Goal: Task Accomplishment & Management: Manage account settings

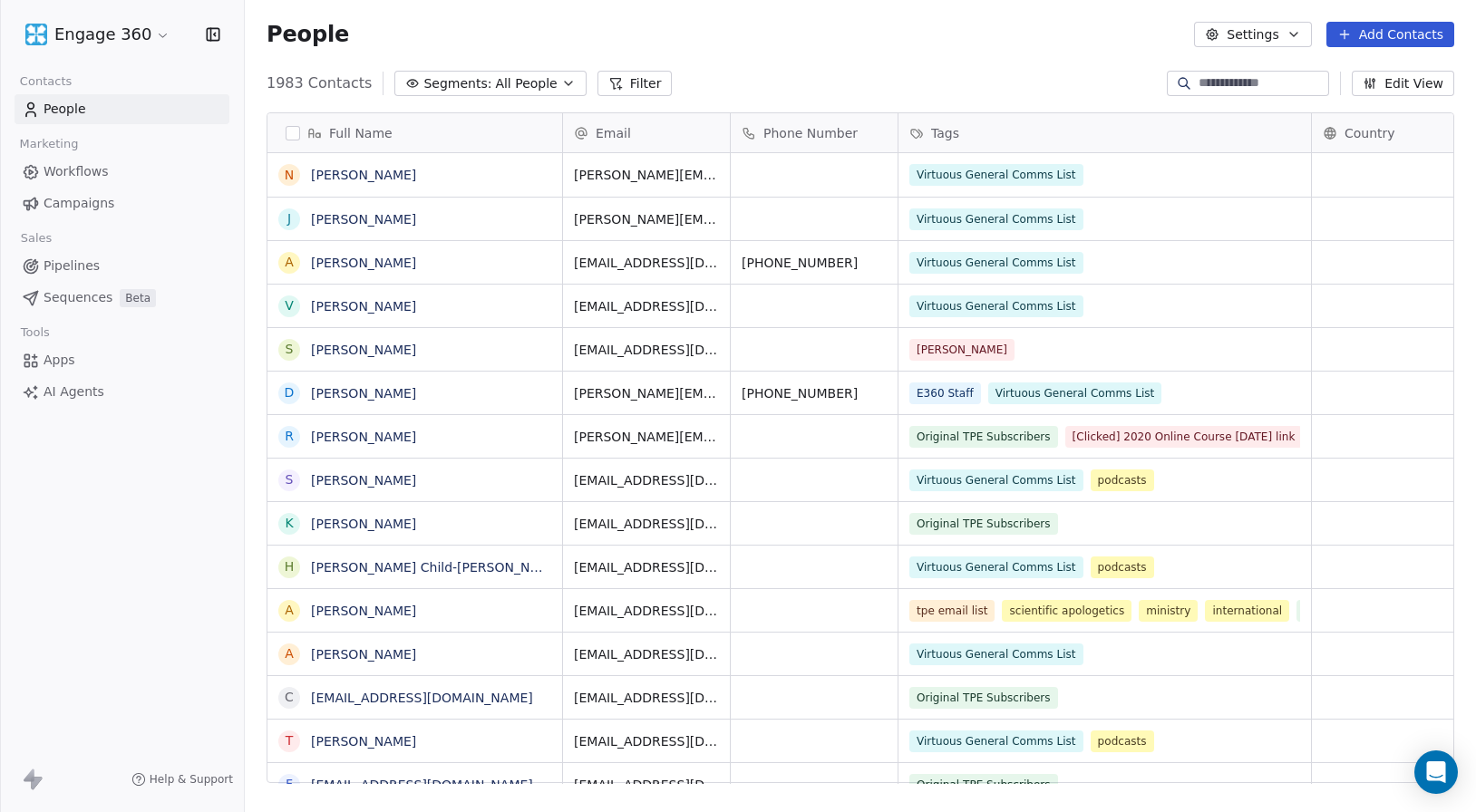
scroll to position [702, 1217]
click at [865, 44] on div "People Settings Add Contacts" at bounding box center [860, 35] width 1188 height 26
click at [61, 199] on span "Campaigns" at bounding box center [78, 203] width 71 height 19
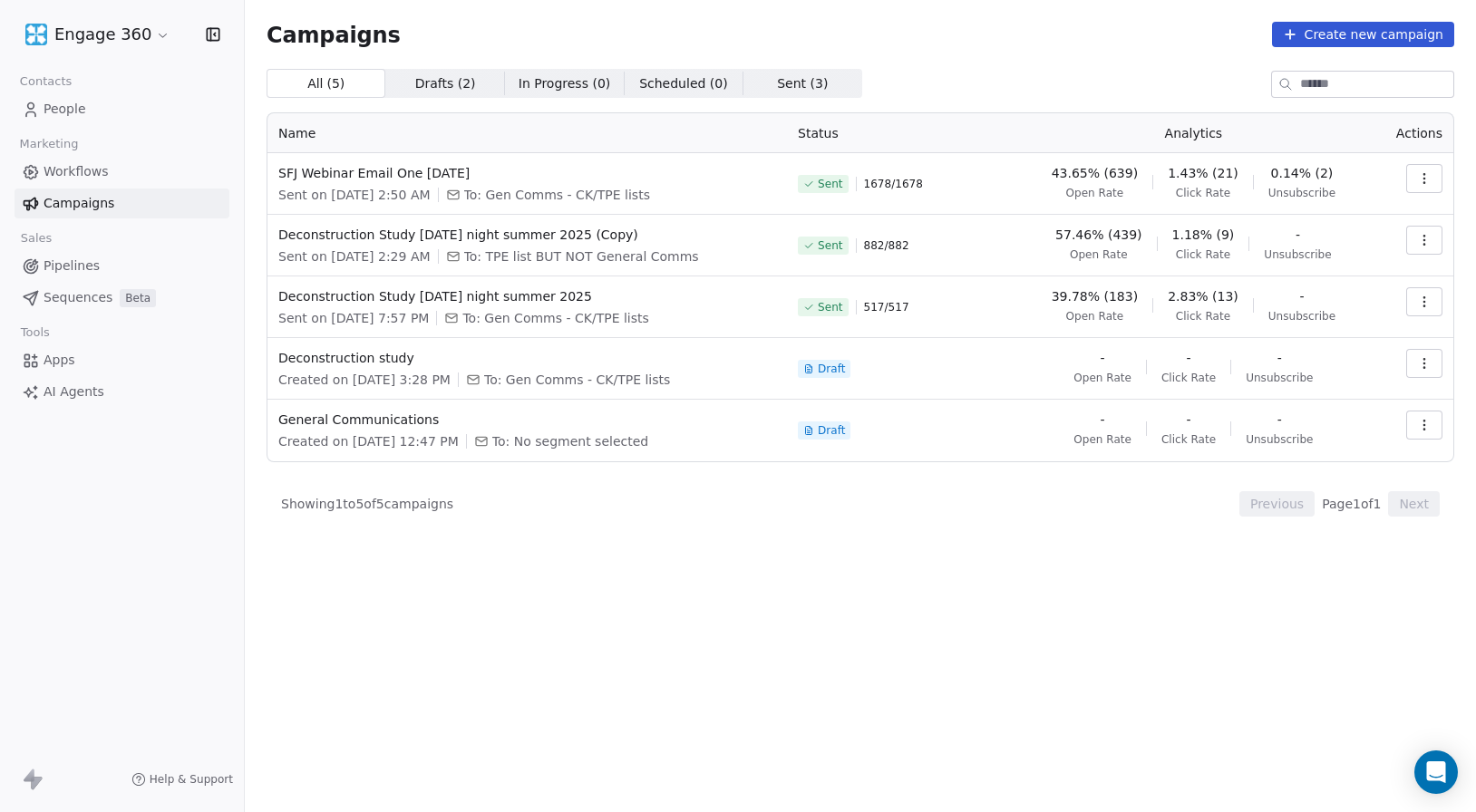
click at [657, 695] on div "Campaigns Create new campaign All ( 5 ) All ( 5 ) Drafts ( 2 ) Drafts ( 2 ) In …" at bounding box center [860, 406] width 1231 height 812
click at [564, 567] on div "All ( 5 ) All ( 5 ) Drafts ( 2 ) Drafts ( 2 ) In Progress ( 0 ) In Progress ( 0…" at bounding box center [860, 361] width 1188 height 584
click at [714, 165] on span "SFJ Webinar Email One [DATE]" at bounding box center [527, 173] width 497 height 18
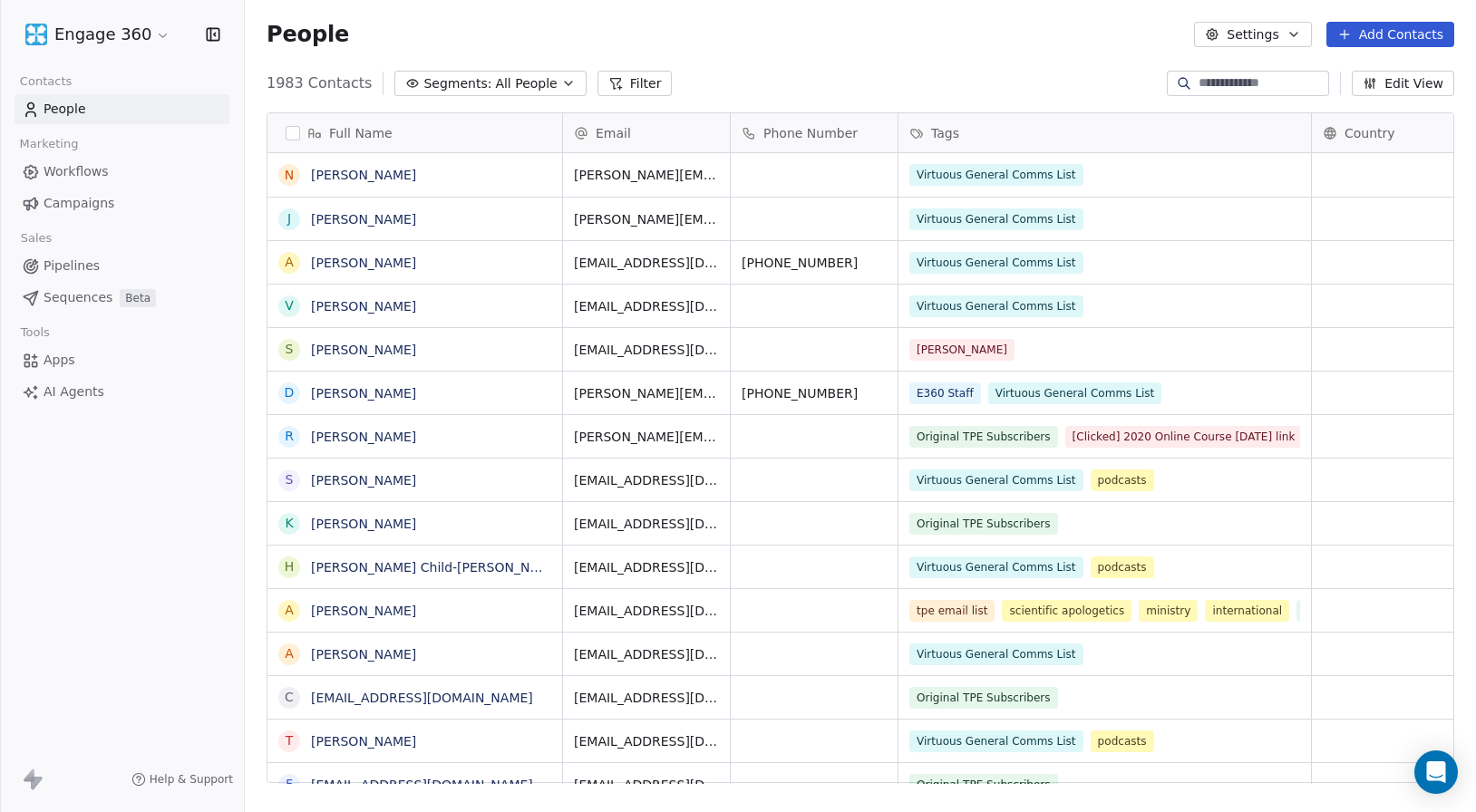
scroll to position [702, 1217]
click at [76, 201] on span "Campaigns" at bounding box center [78, 203] width 71 height 19
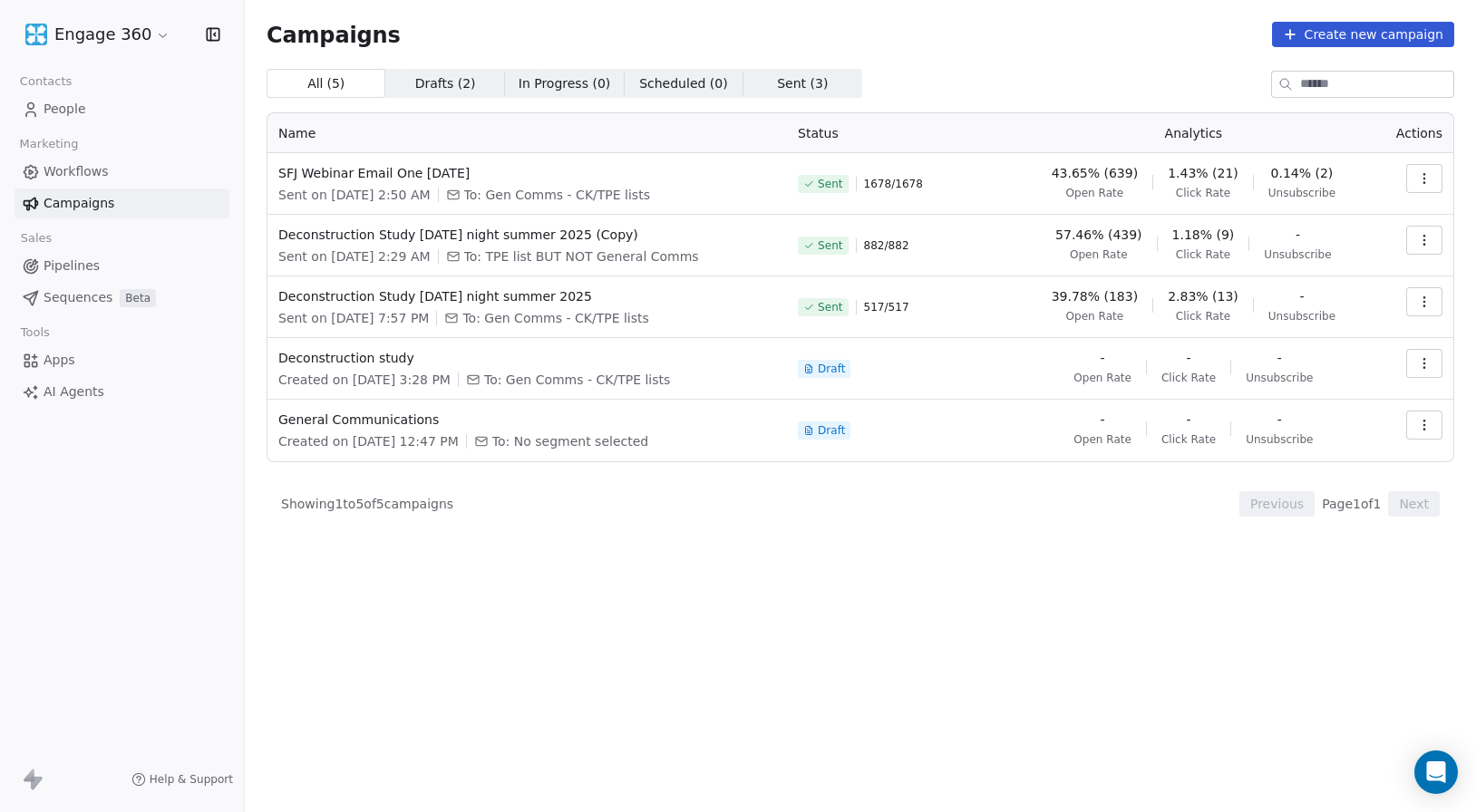
click at [1130, 169] on span "43.65% (639)" at bounding box center [1095, 173] width 87 height 18
click at [1204, 170] on span "1.43% (21)" at bounding box center [1203, 173] width 71 height 18
click at [1117, 52] on div "Campaigns Create new campaign All ( 5 ) All ( 5 ) Drafts ( 2 ) Drafts ( 2 ) In …" at bounding box center [860, 337] width 1188 height 631
